Goal: Information Seeking & Learning: Check status

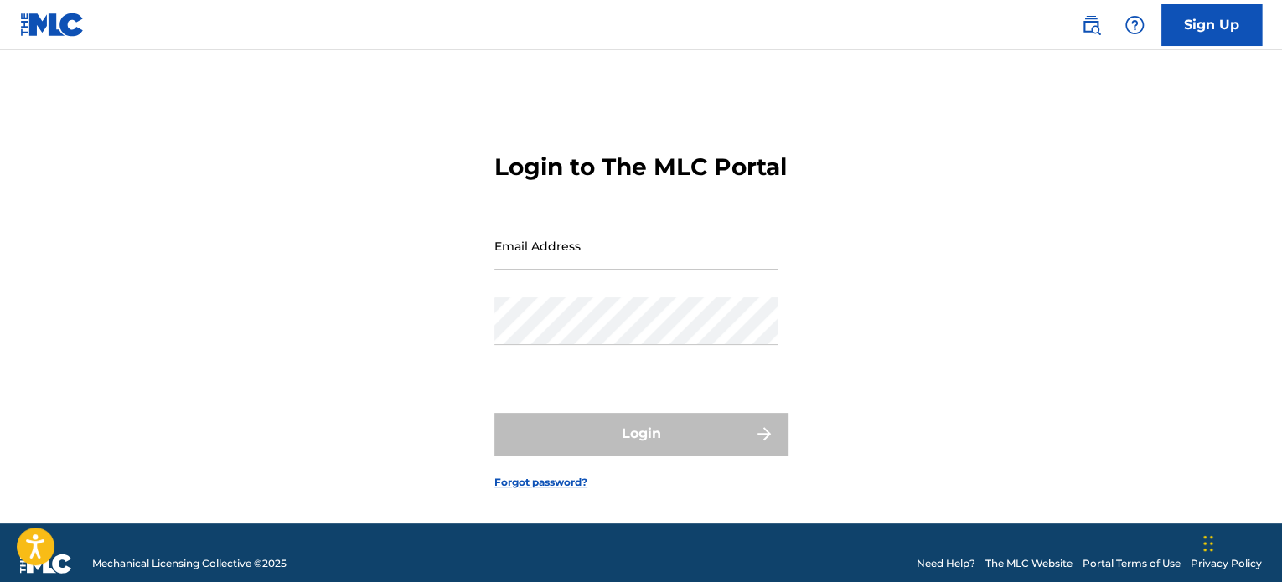
click at [495, 270] on input "Email Address" at bounding box center [635, 246] width 283 height 48
type input "[EMAIL_ADDRESS][DOMAIN_NAME]"
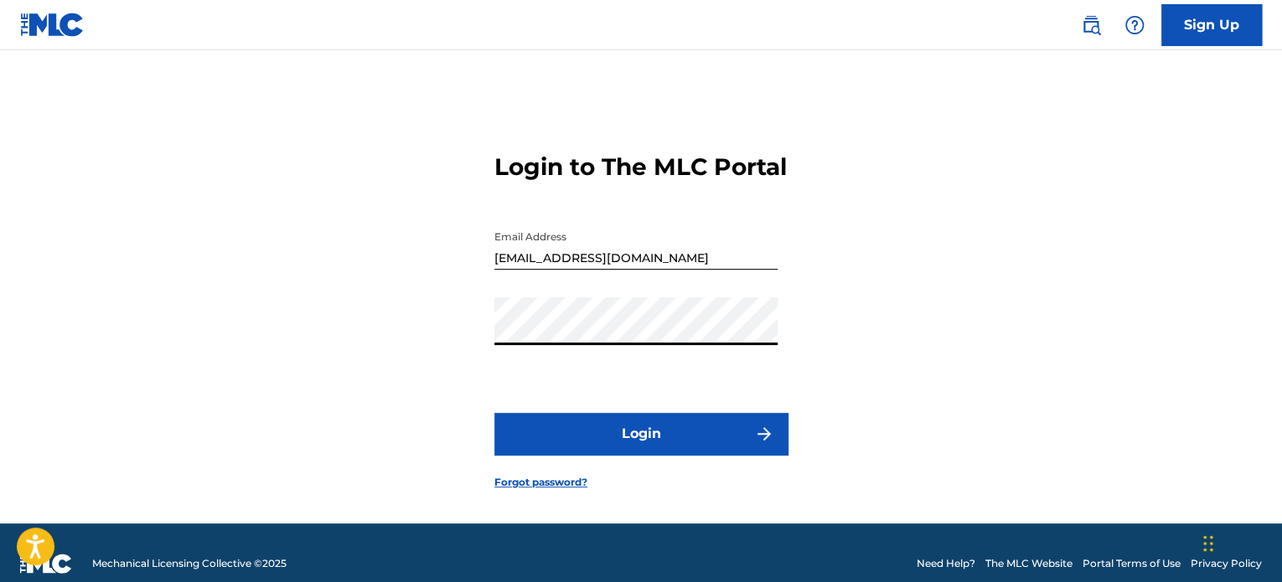
click at [570, 455] on button "Login" at bounding box center [640, 434] width 293 height 42
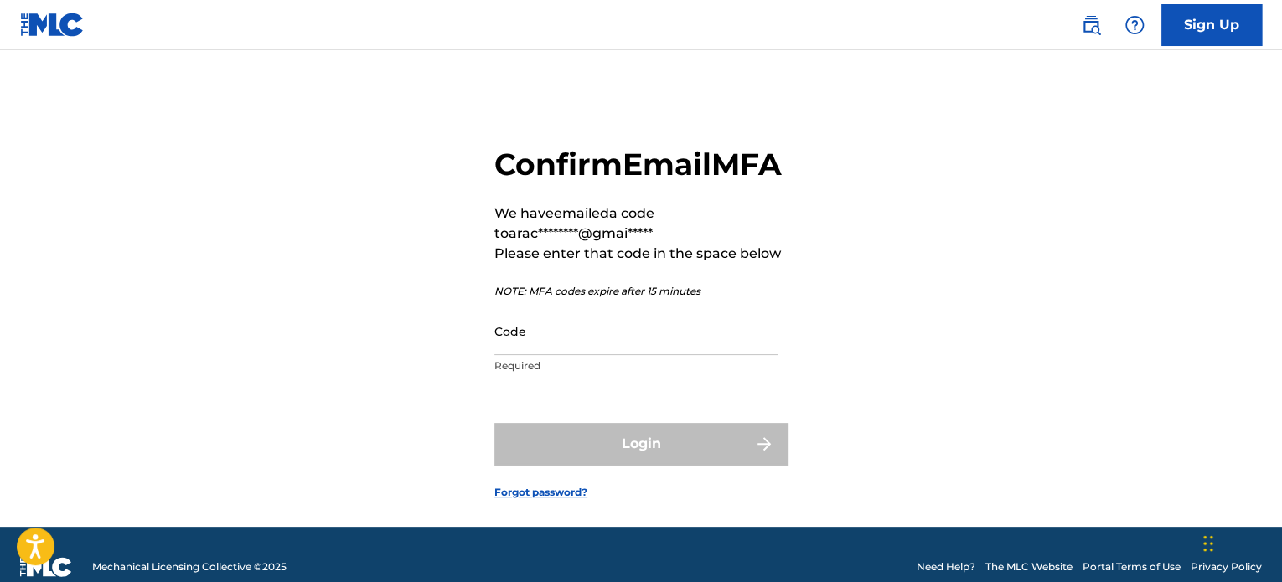
click at [625, 299] on p "NOTE: MFA codes expire after 15 minutes" at bounding box center [640, 291] width 293 height 15
click at [607, 355] on input "Code" at bounding box center [635, 331] width 283 height 48
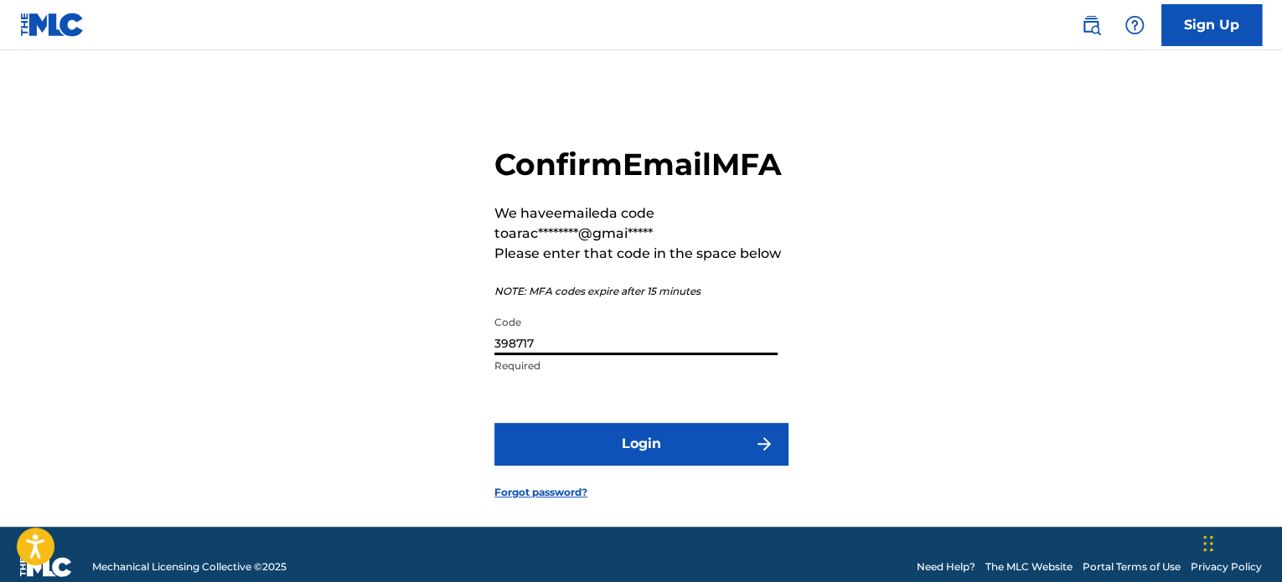
type input "398717"
click at [679, 465] on button "Login" at bounding box center [640, 444] width 293 height 42
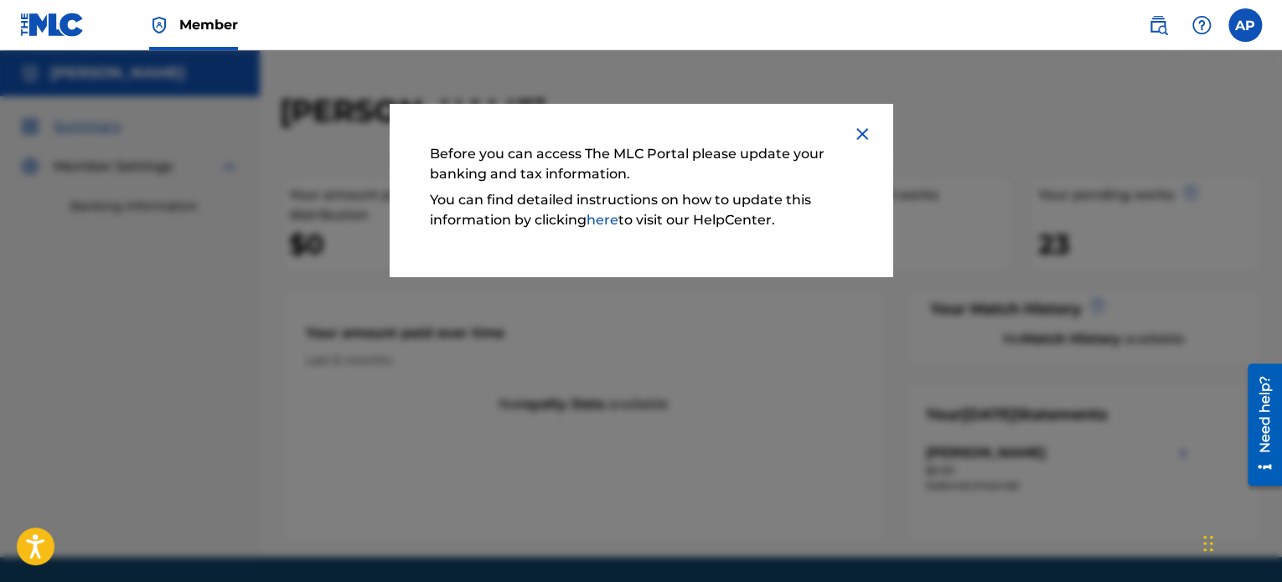
click at [951, 220] on div at bounding box center [641, 341] width 1282 height 582
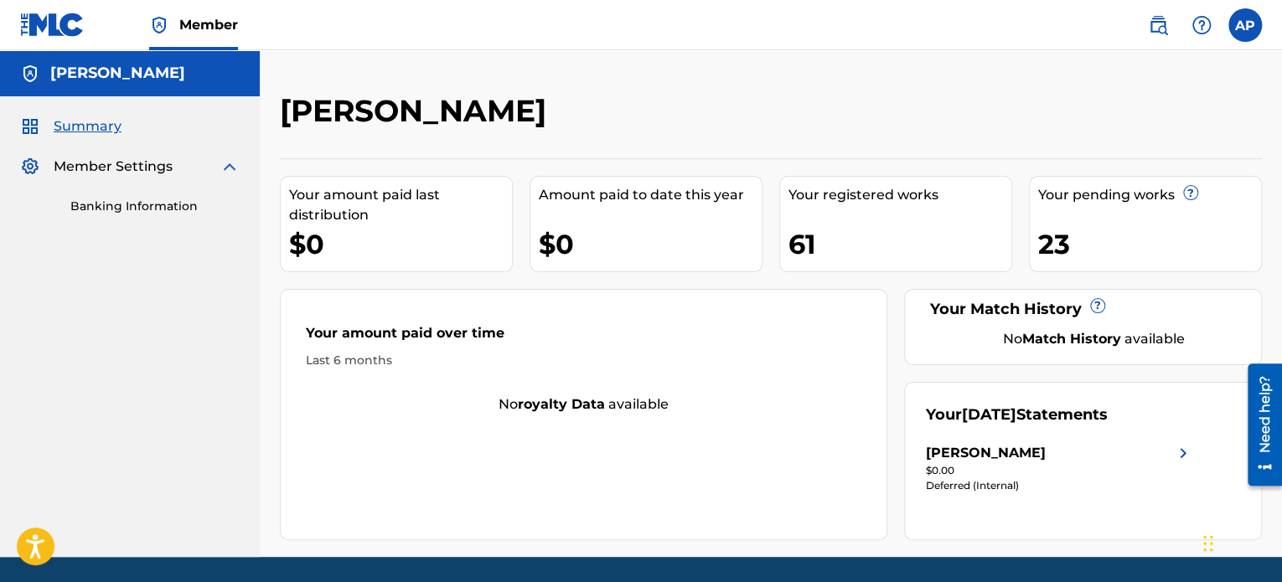
click at [951, 220] on div "Your registered works 61" at bounding box center [895, 224] width 233 height 96
click at [163, 208] on link "Banking Information" at bounding box center [154, 207] width 169 height 18
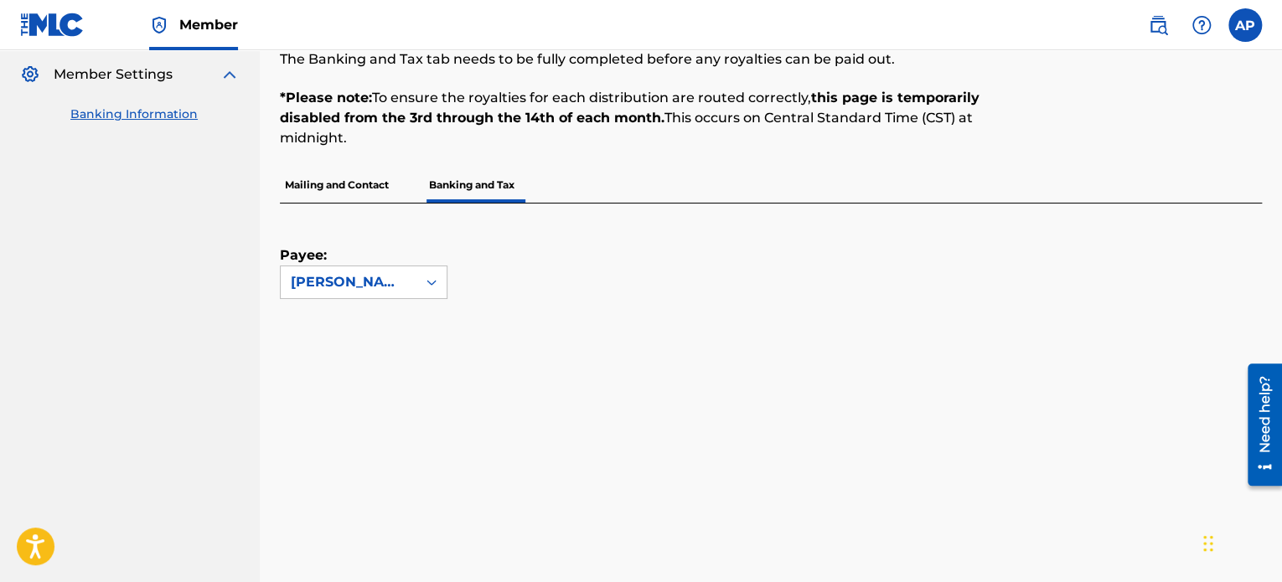
scroll to position [85, 0]
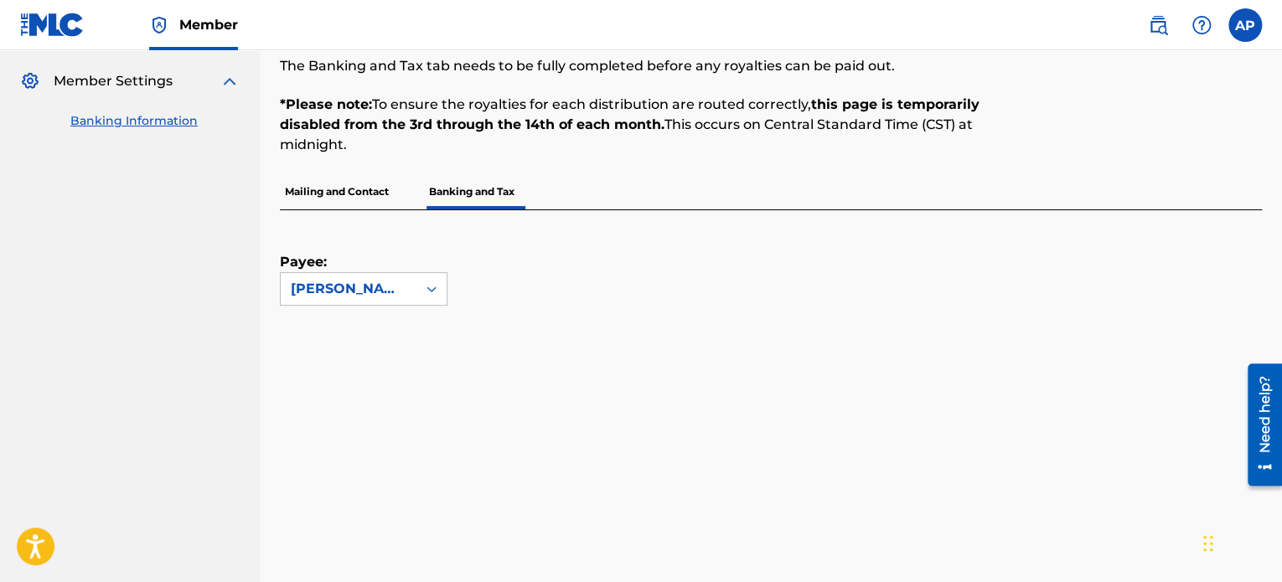
click at [132, 117] on link "Banking Information" at bounding box center [154, 121] width 169 height 18
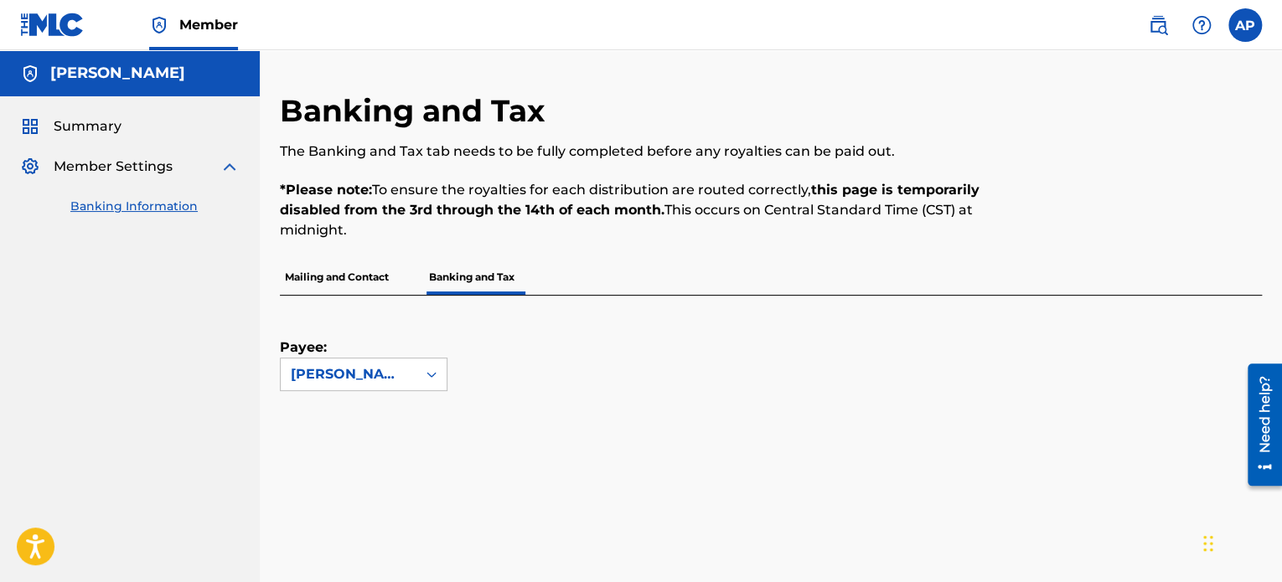
click at [191, 22] on span "Member" at bounding box center [208, 24] width 59 height 19
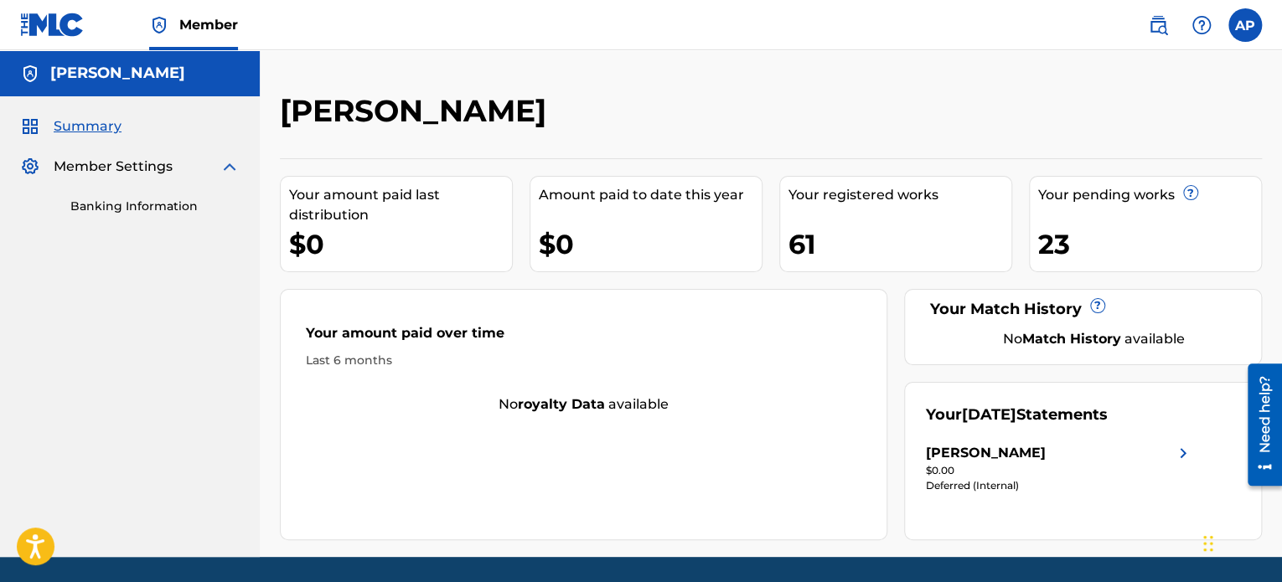
scroll to position [34, 0]
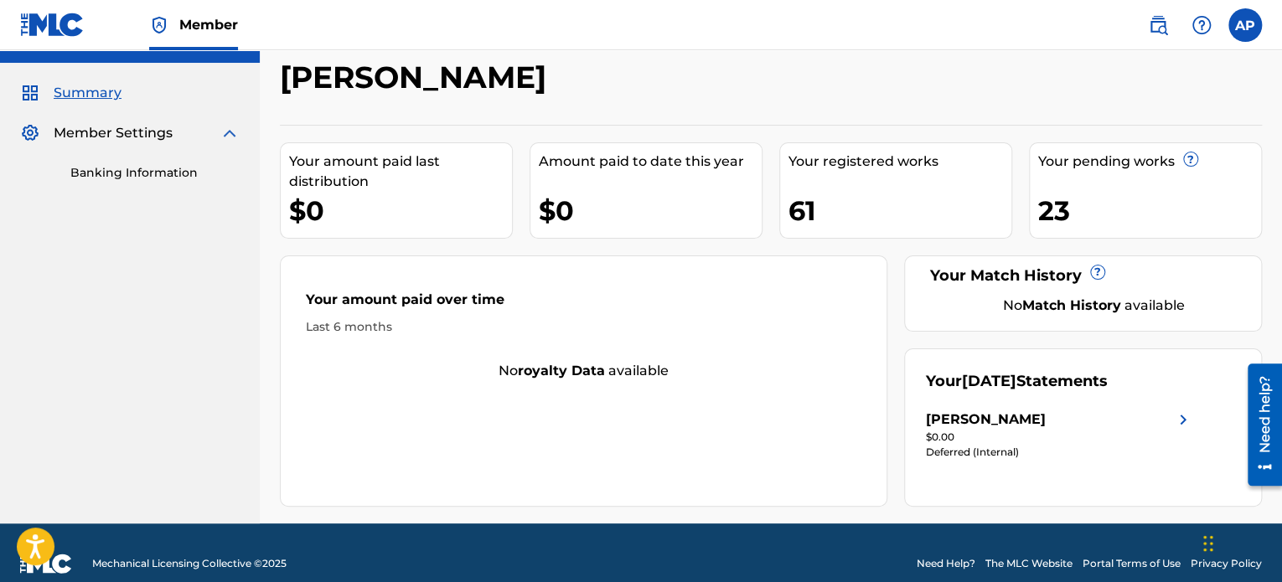
click at [989, 452] on div "Deferred (Internal)" at bounding box center [1059, 452] width 267 height 15
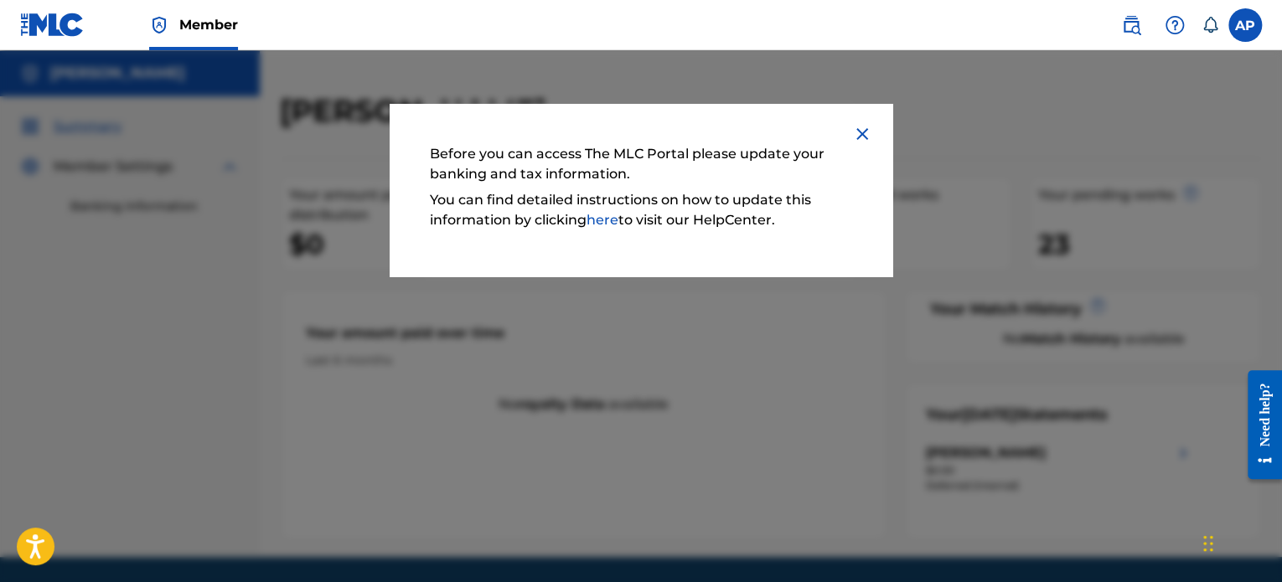
click at [859, 126] on img at bounding box center [862, 134] width 20 height 20
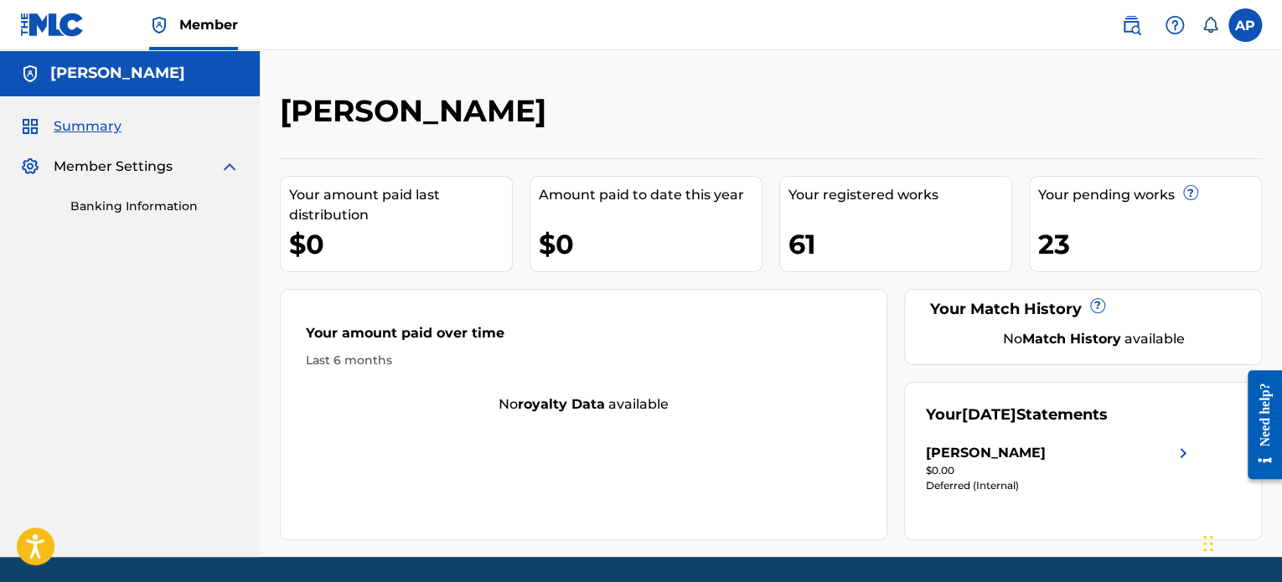
click at [1183, 451] on img at bounding box center [1183, 453] width 20 height 20
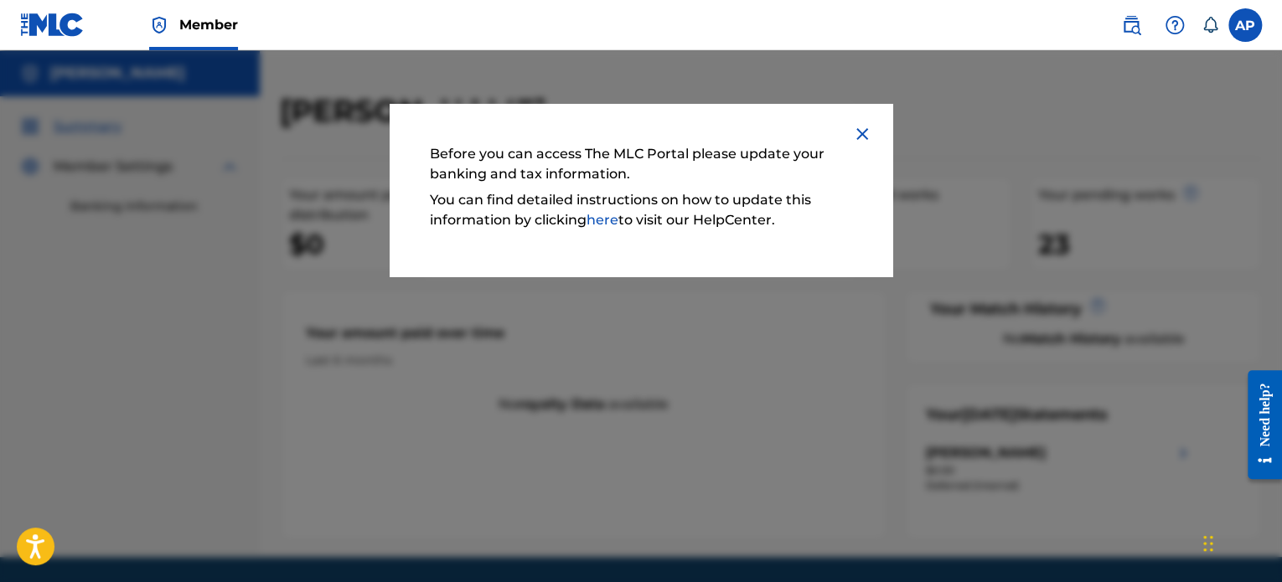
click at [860, 132] on img at bounding box center [862, 134] width 20 height 20
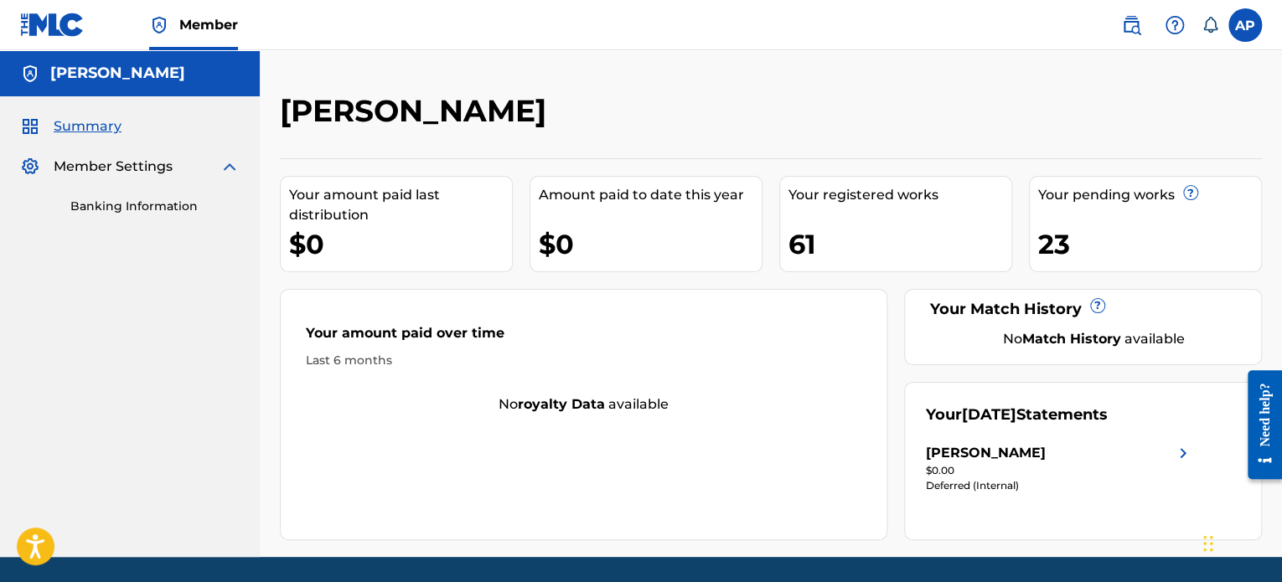
click at [111, 214] on link "Banking Information" at bounding box center [154, 207] width 169 height 18
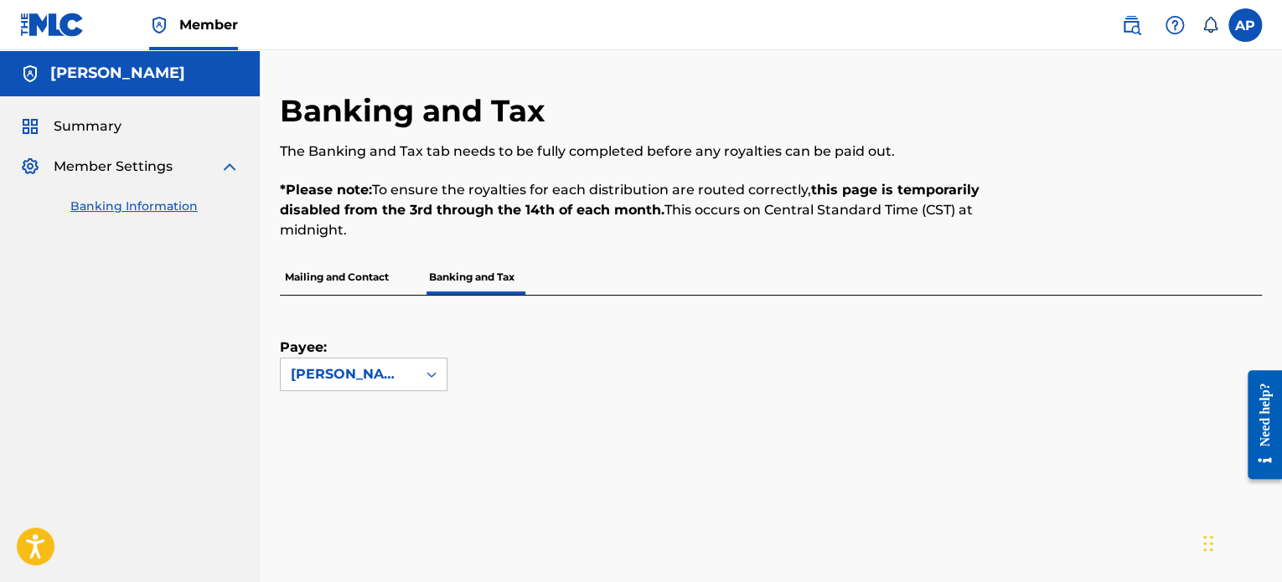
click at [74, 126] on span "Summary" at bounding box center [88, 126] width 68 height 20
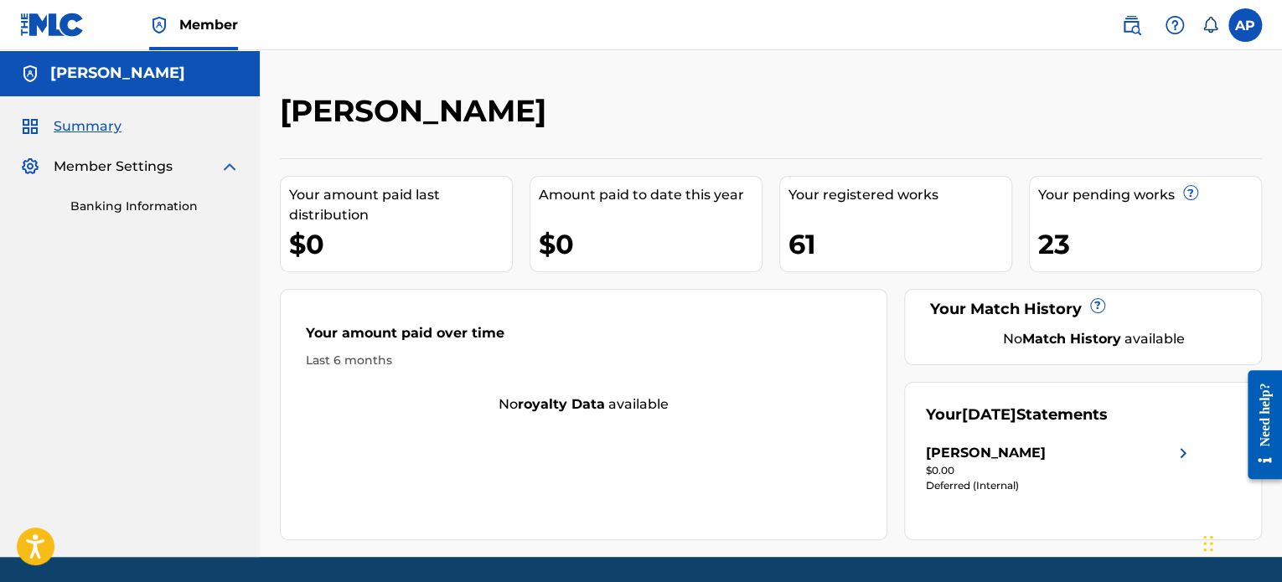
scroll to position [54, 0]
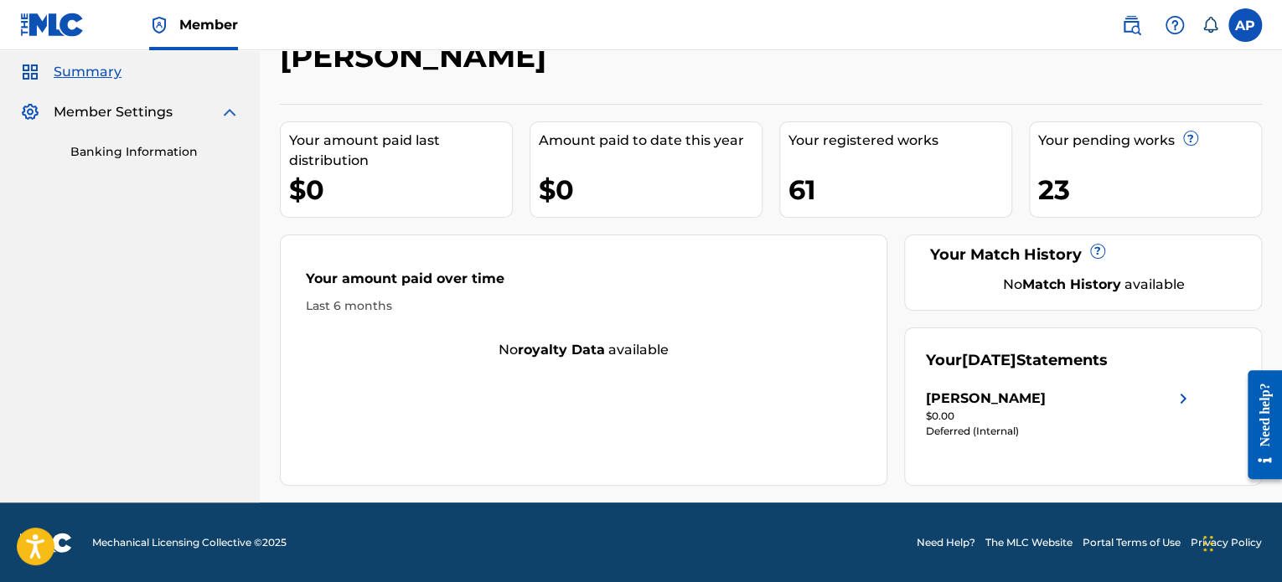
click at [1256, 26] on label at bounding box center [1245, 25] width 34 height 34
click at [1245, 25] on input "AP Araceli Parra Gómez araceliparra@gmail.com Notification Preferences Profile …" at bounding box center [1245, 25] width 0 height 0
click at [1256, 26] on div "AP AP Araceli Parra Gómez araceliparra@gmail.com Notification Preferences Profi…" at bounding box center [1245, 25] width 34 height 34
click at [1005, 385] on div "Your September 2025 Statements Araceli Parra Gómez $0.00 Deferred (Internal)" at bounding box center [1083, 407] width 358 height 158
click at [1174, 394] on img at bounding box center [1183, 399] width 20 height 20
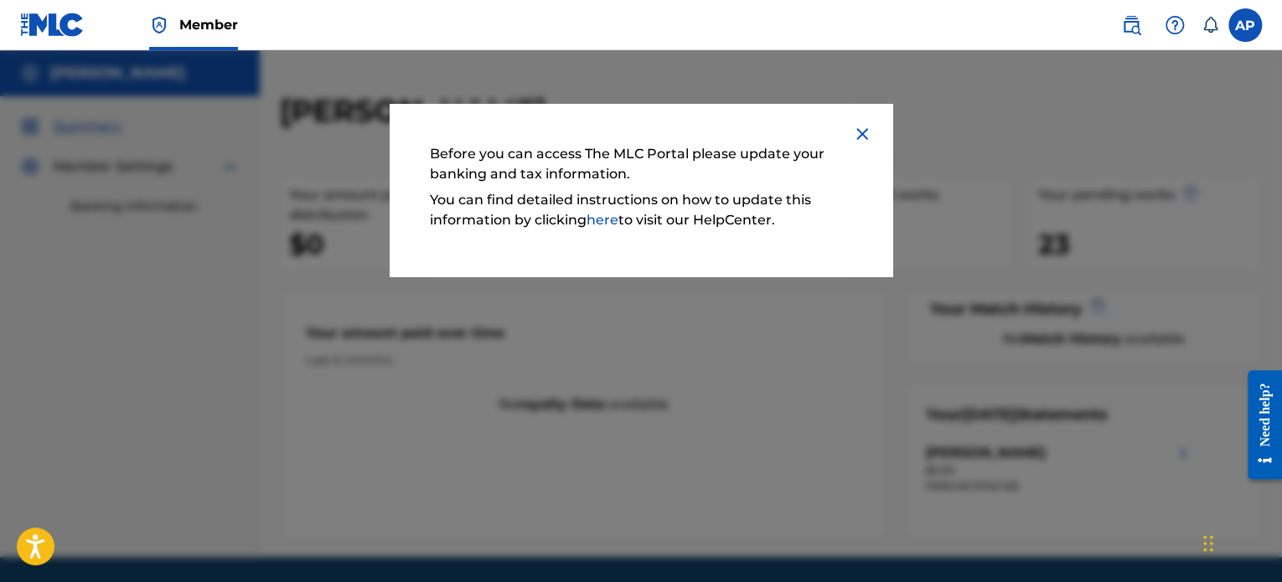
click at [867, 124] on img at bounding box center [862, 134] width 20 height 20
click at [864, 136] on img at bounding box center [862, 134] width 20 height 20
